Goal: Information Seeking & Learning: Check status

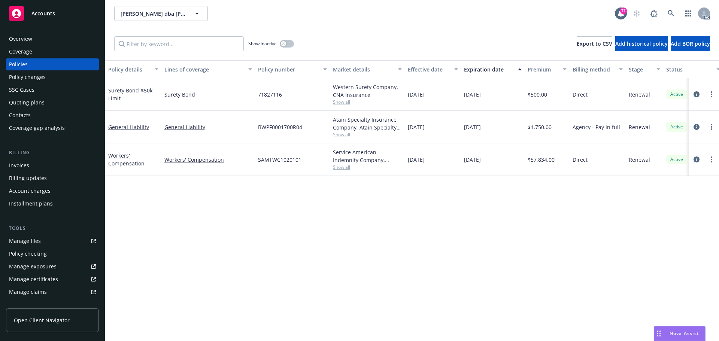
click at [397, 214] on div "Policy details Lines of coverage Policy number Market details Effective date Ex…" at bounding box center [411, 200] width 613 height 281
